Goal: Navigation & Orientation: Find specific page/section

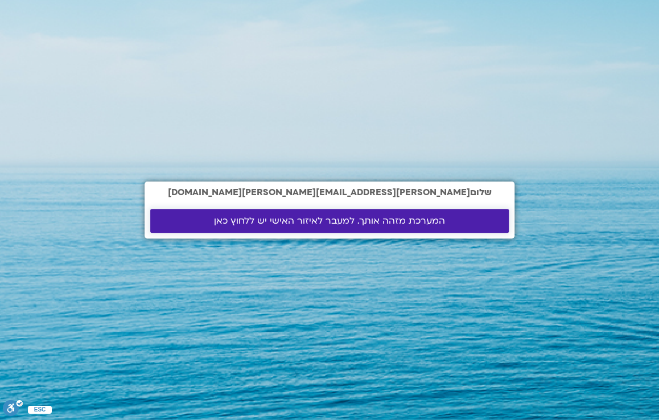
click at [360, 224] on span "המערכת מזהה אותך. למעבר לאיזור האישי יש ללחוץ כאן" at bounding box center [329, 221] width 231 height 10
click at [290, 219] on span "המערכת מזהה אותך. למעבר לאיזור האישי יש ללחוץ כאן" at bounding box center [329, 221] width 231 height 10
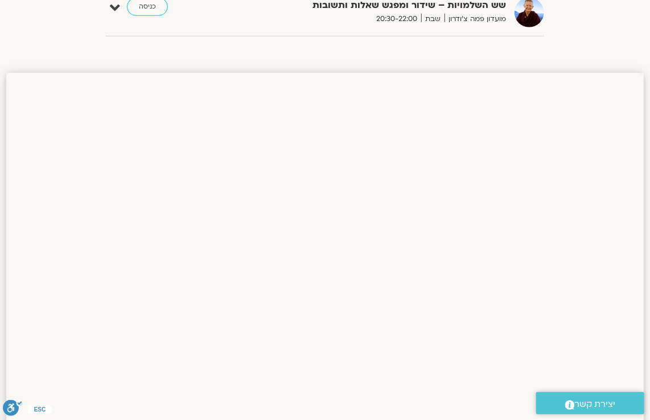
scroll to position [129, 0]
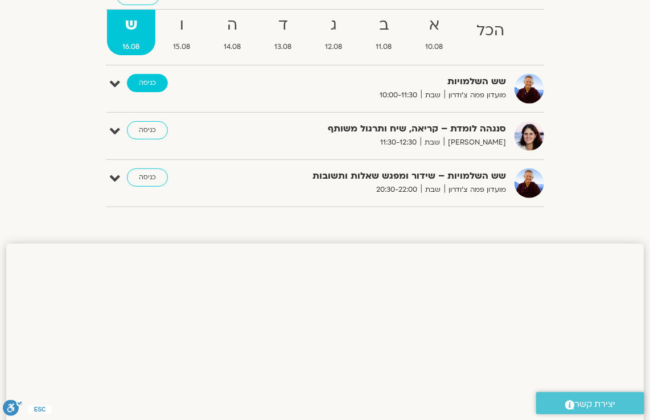
click at [143, 84] on link "כניסה" at bounding box center [147, 83] width 41 height 18
